Goal: Find specific page/section: Find specific page/section

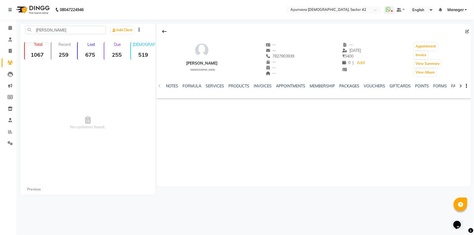
drag, startPoint x: 70, startPoint y: 30, endPoint x: 29, endPoint y: 29, distance: 40.8
click at [29, 29] on input "[PERSON_NAME]" at bounding box center [65, 30] width 81 height 8
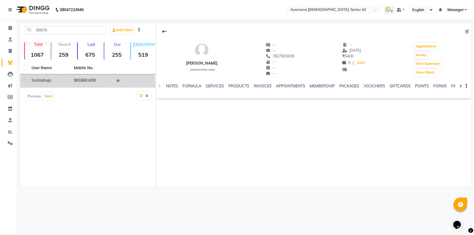
type input "SMITA"
click at [44, 81] on span "ahuja" at bounding box center [47, 80] width 10 height 5
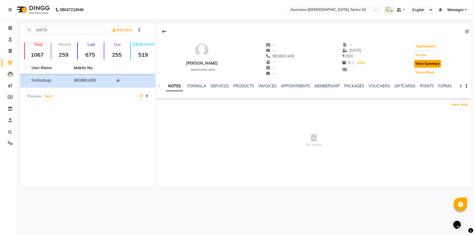
click at [424, 63] on button "View Summary" at bounding box center [427, 64] width 27 height 8
